Goal: Task Accomplishment & Management: Manage account settings

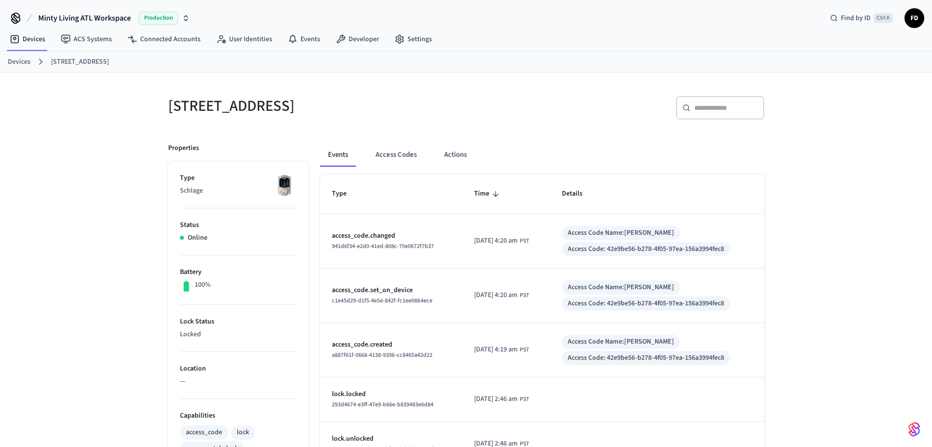
click at [20, 63] on link "Devices" at bounding box center [19, 62] width 23 height 10
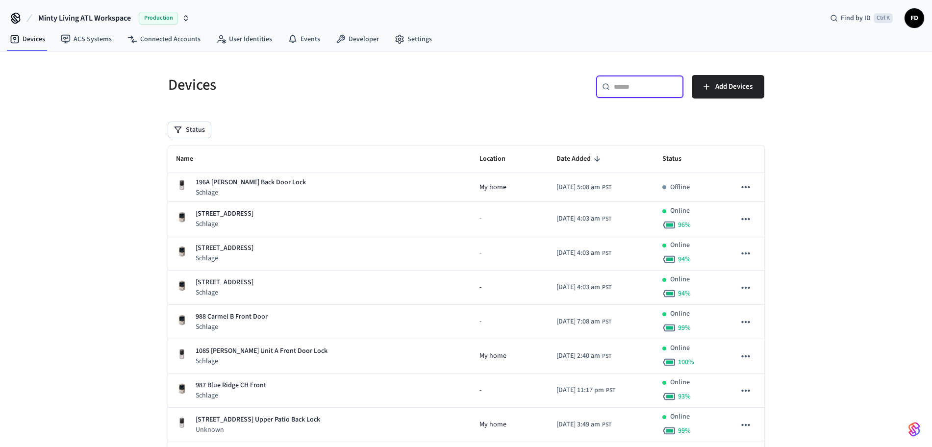
click at [635, 92] on div "​ ​" at bounding box center [640, 87] width 88 height 24
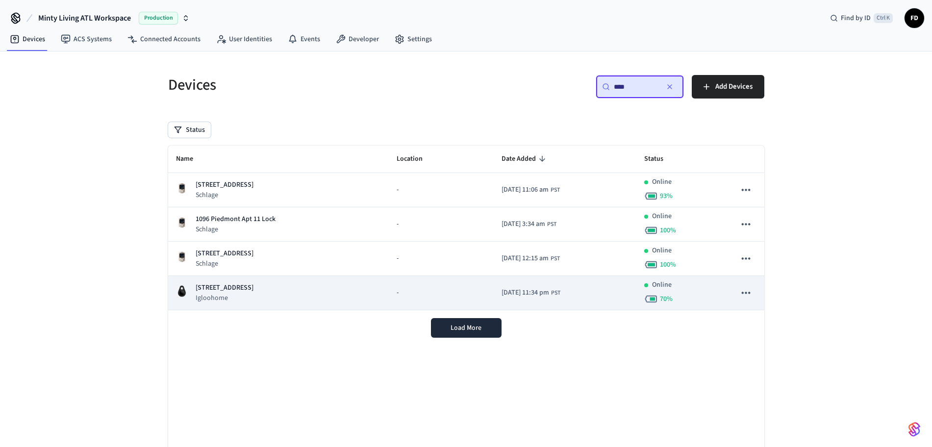
type input "****"
click at [319, 281] on td "1096 Piedmont Lock Box 1 Igloohome" at bounding box center [278, 293] width 221 height 34
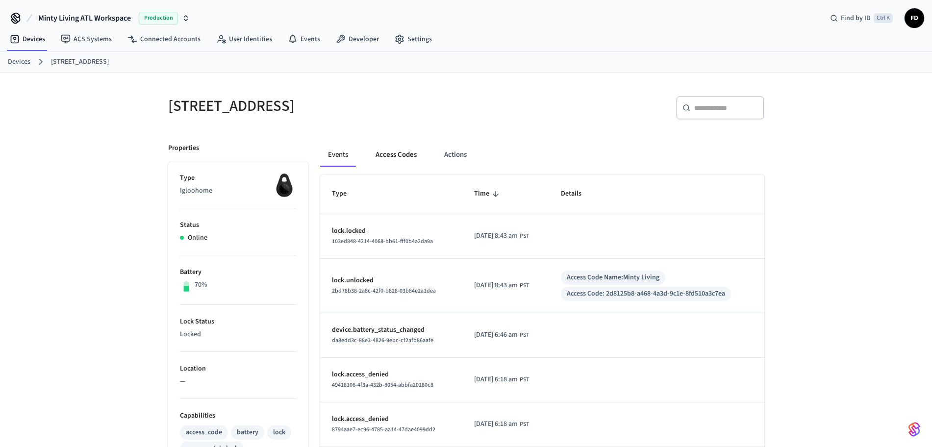
click at [401, 154] on button "Access Codes" at bounding box center [396, 155] width 57 height 24
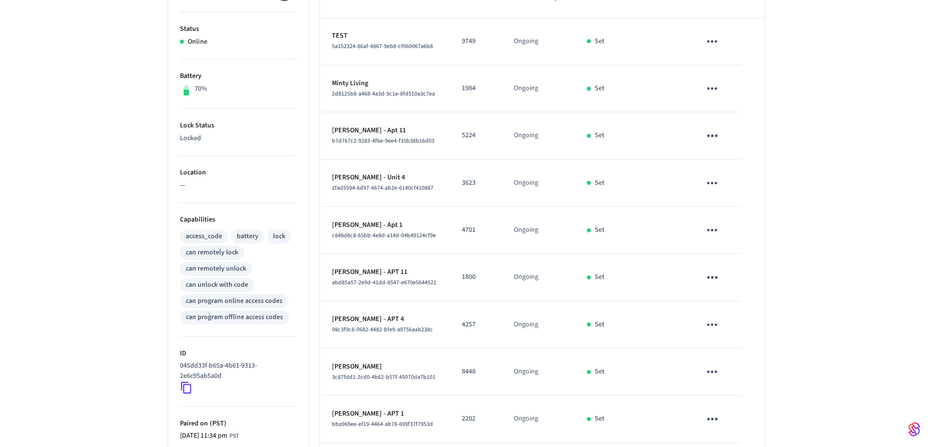
scroll to position [296, 0]
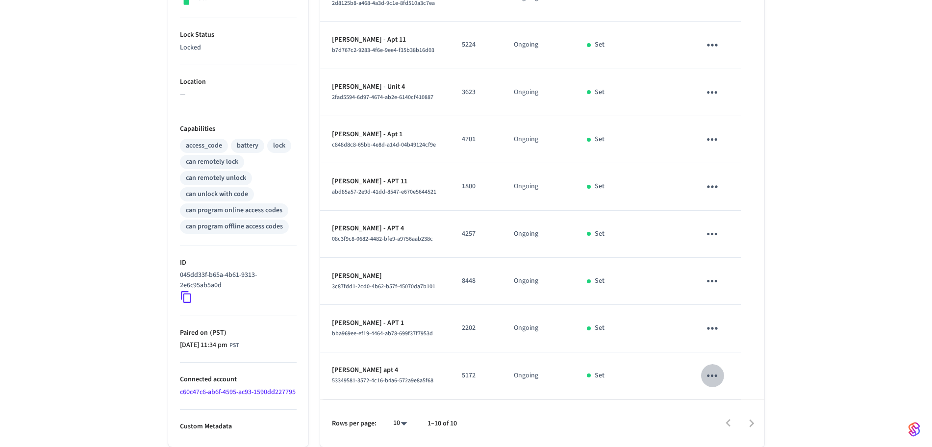
click at [716, 368] on icon "sticky table" at bounding box center [711, 375] width 15 height 15
click at [724, 399] on li "Edit" at bounding box center [735, 392] width 47 height 26
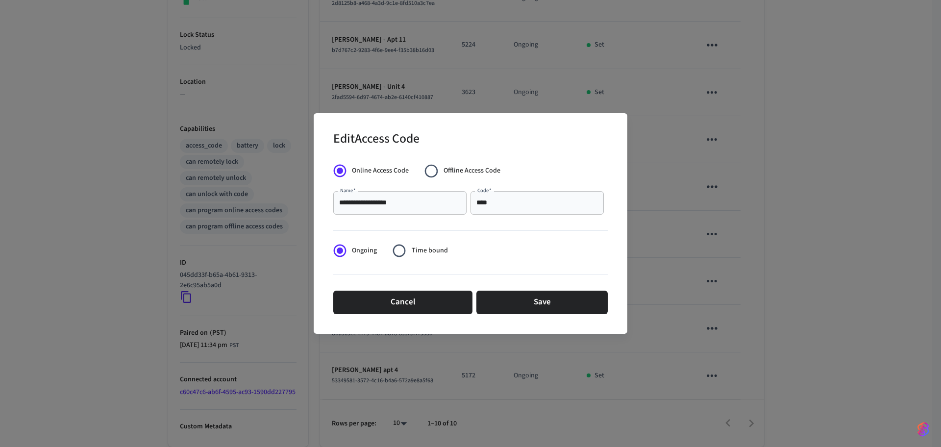
click at [515, 213] on div "**** Code   *" at bounding box center [537, 203] width 133 height 24
paste input "text"
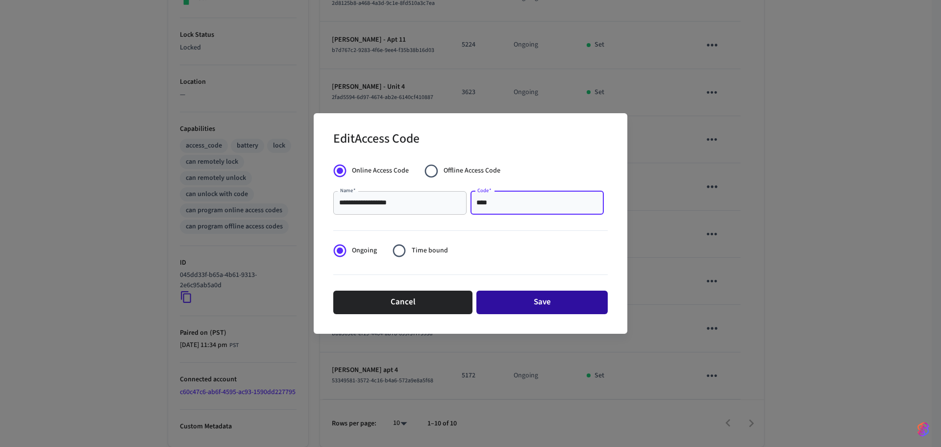
type input "****"
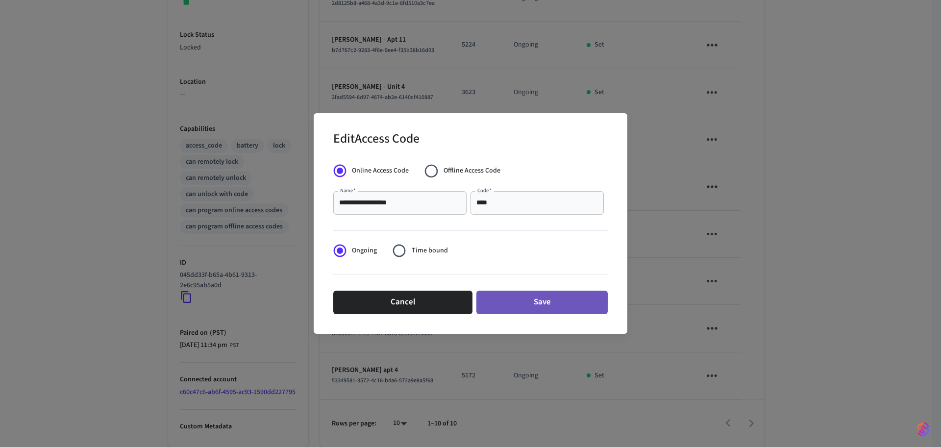
click at [524, 292] on button "Save" at bounding box center [541, 303] width 131 height 24
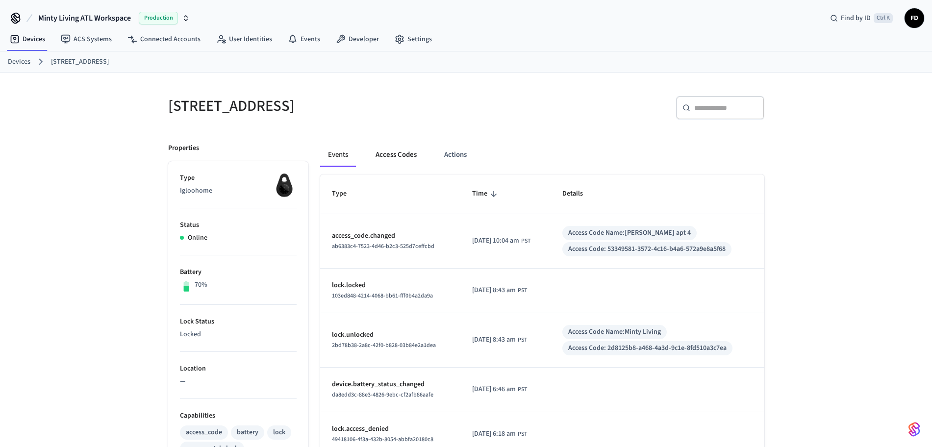
click at [393, 152] on button "Access Codes" at bounding box center [396, 155] width 57 height 24
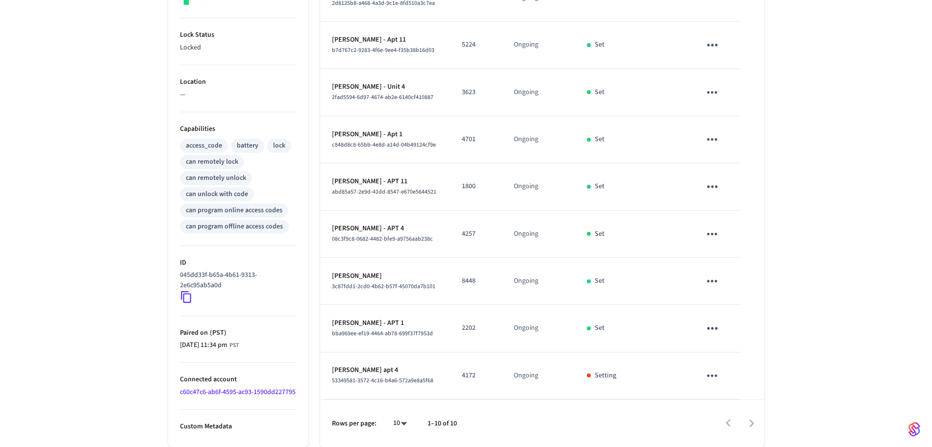
scroll to position [296, 0]
drag, startPoint x: 483, startPoint y: 367, endPoint x: 462, endPoint y: 371, distance: 21.4
click at [462, 371] on p "4172" at bounding box center [476, 376] width 29 height 10
copy p "4172"
